Goal: Transaction & Acquisition: Purchase product/service

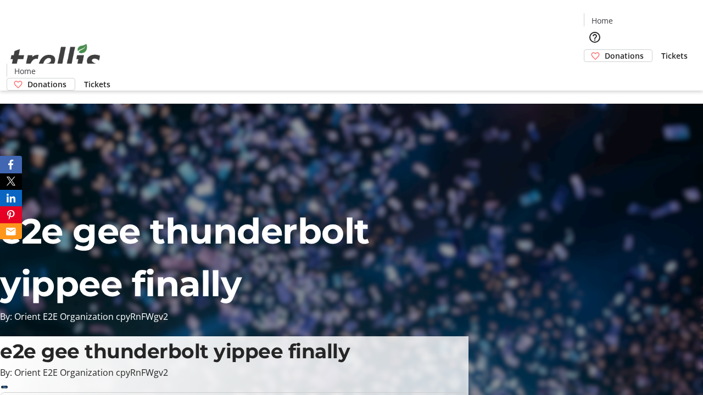
click at [661, 50] on span "Tickets" at bounding box center [674, 56] width 26 height 12
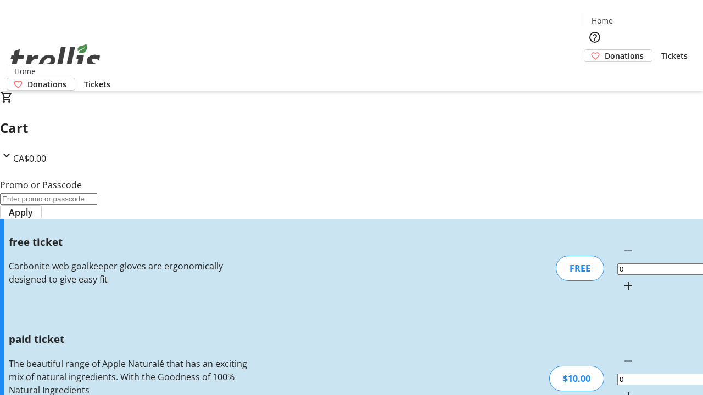
click at [621, 390] on mat-icon "Increment by one" at bounding box center [627, 396] width 13 height 13
type input "1"
type input "FREE"
